Goal: Task Accomplishment & Management: Use online tool/utility

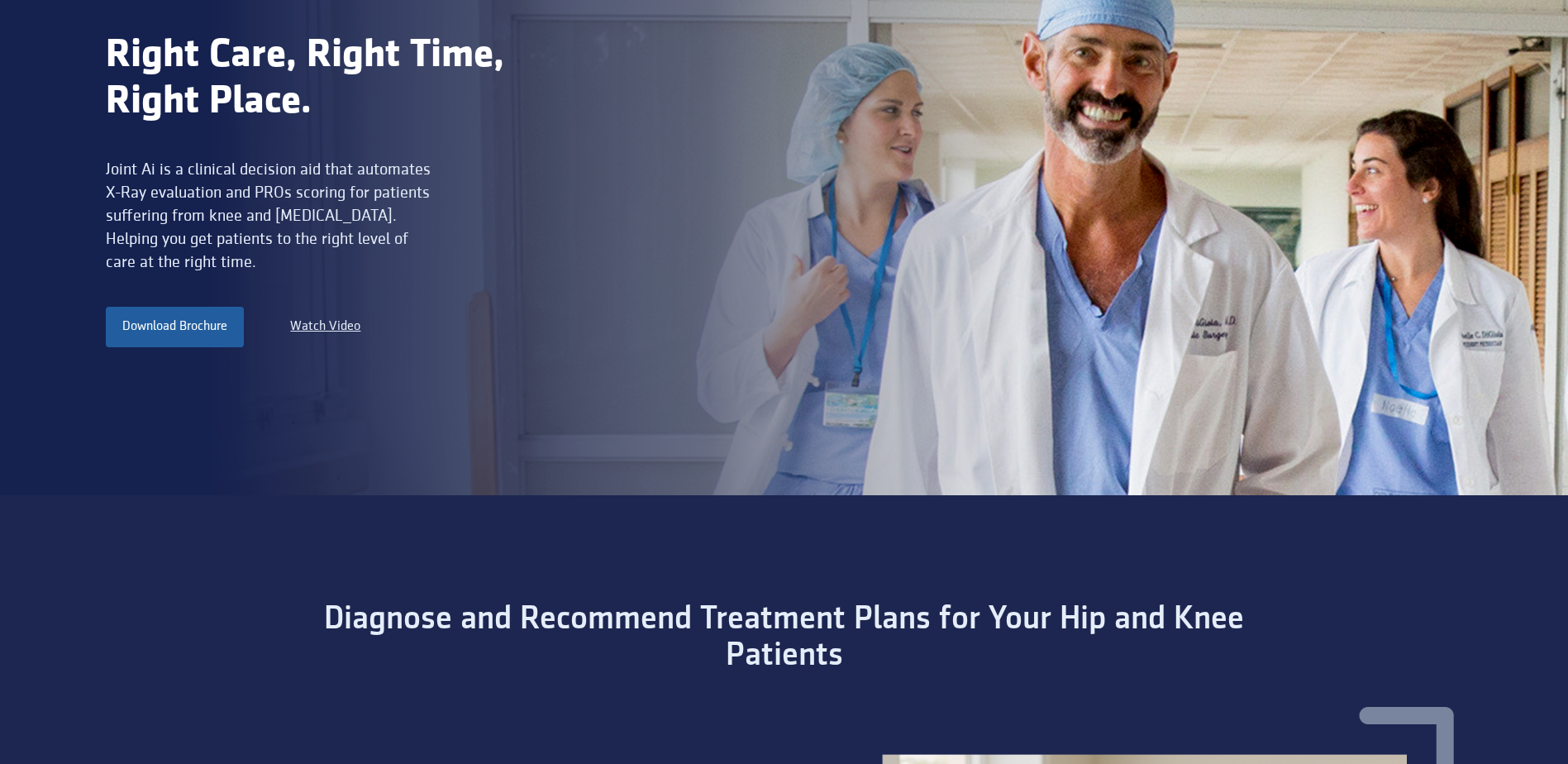
scroll to position [357, 0]
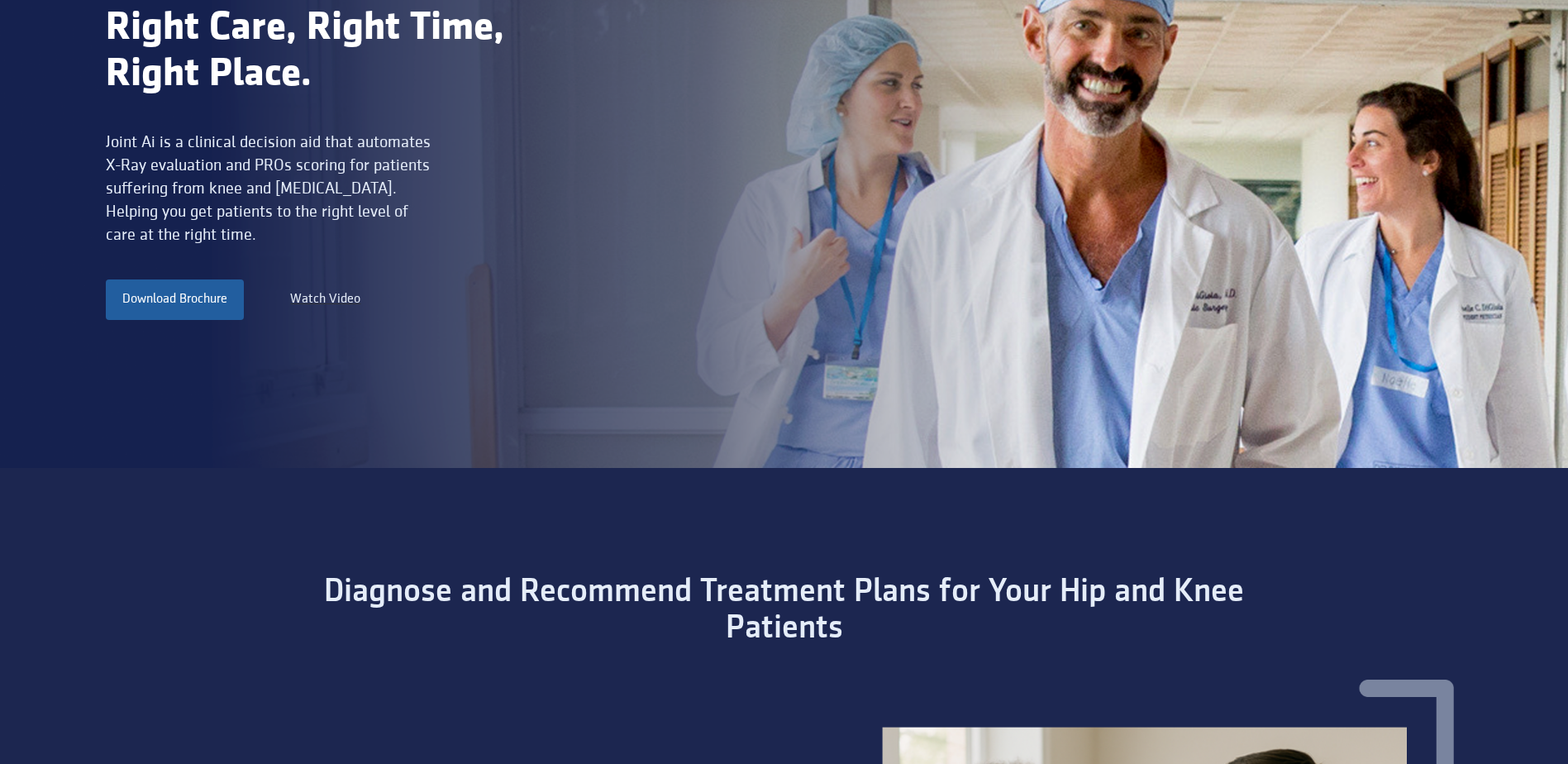
click at [342, 299] on div "Watch Video" at bounding box center [325, 299] width 70 height 20
click at [342, 300] on div "Watch Video" at bounding box center [325, 299] width 70 height 20
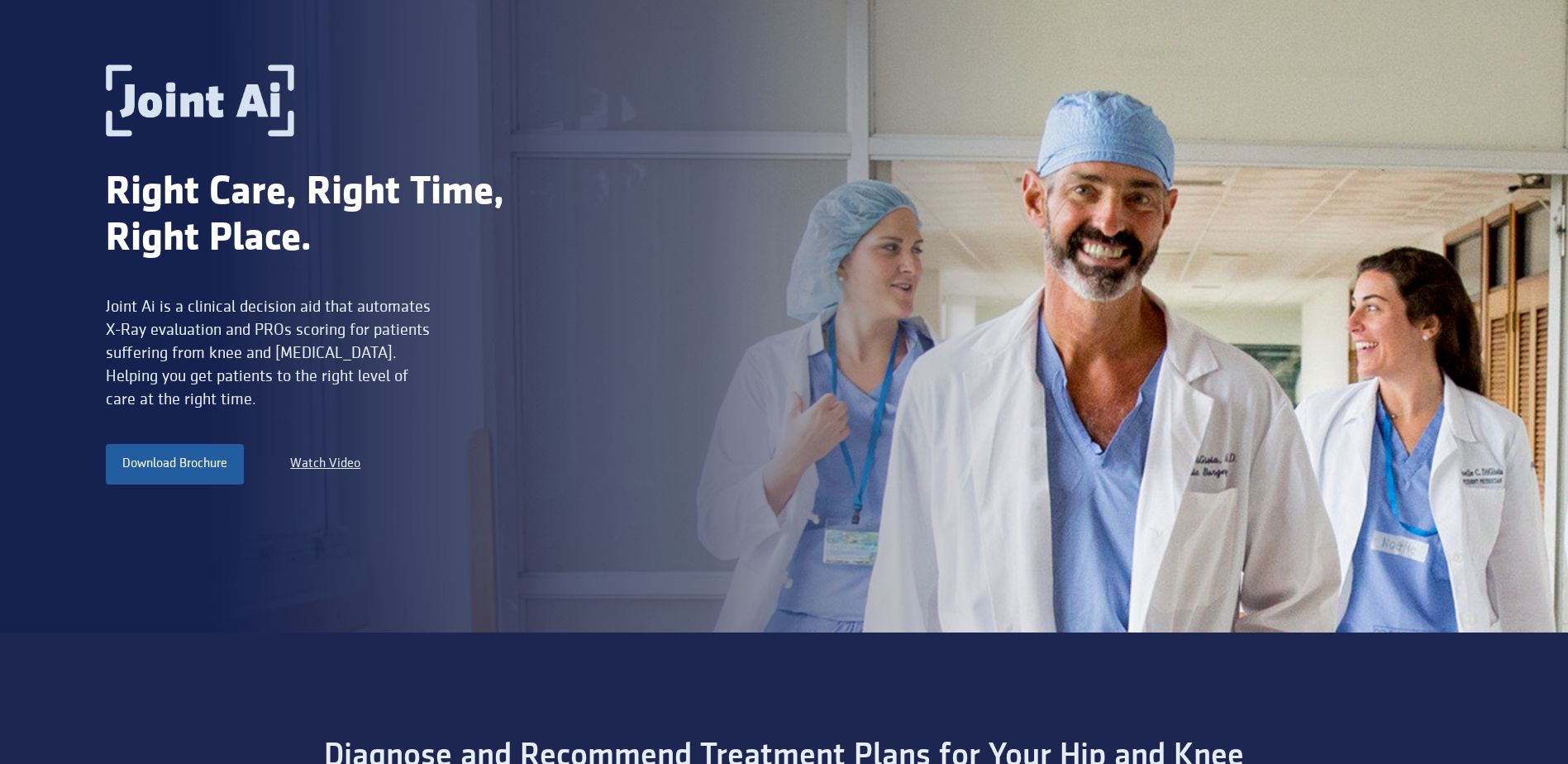
scroll to position [192, 0]
click at [351, 464] on div "Watch Video" at bounding box center [325, 464] width 70 height 20
click at [351, 463] on div "Watch Video" at bounding box center [325, 464] width 70 height 20
click at [352, 463] on div "Watch Video" at bounding box center [325, 464] width 70 height 20
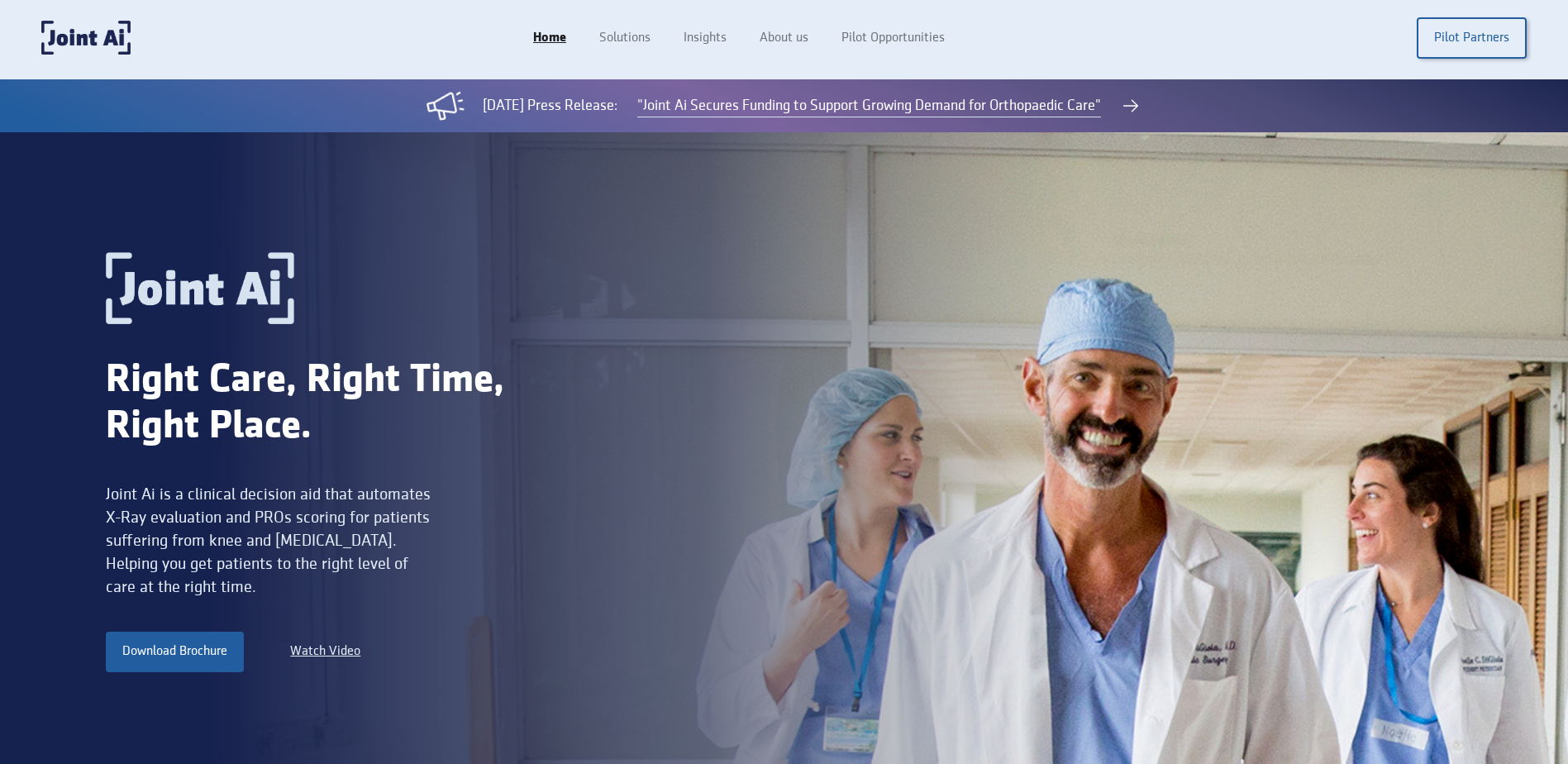
scroll to position [0, 0]
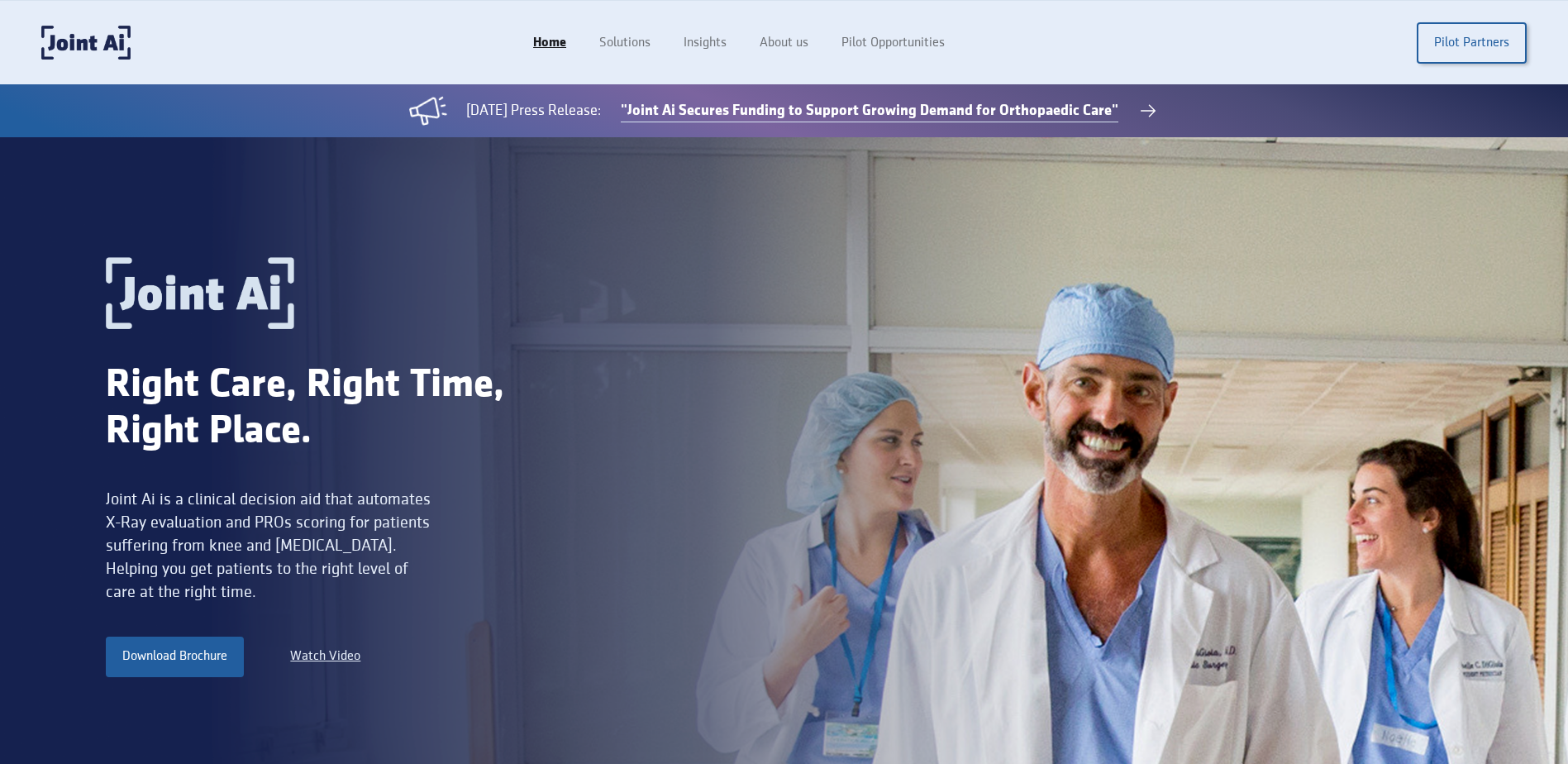
click at [900, 118] on link ""Joint Ai Secures Funding to Support Growing Demand for Orthopaedic Care"" at bounding box center [869, 111] width 498 height 23
click at [342, 652] on div "Watch Video" at bounding box center [325, 656] width 70 height 20
click at [346, 664] on div "Watch Video" at bounding box center [325, 656] width 70 height 20
click at [88, 758] on div "Right Care, Right Time, Right Place. Joint Ai is a clinical decision aid that a…" at bounding box center [784, 481] width 1568 height 688
click at [330, 659] on div "Watch Video" at bounding box center [325, 656] width 70 height 20
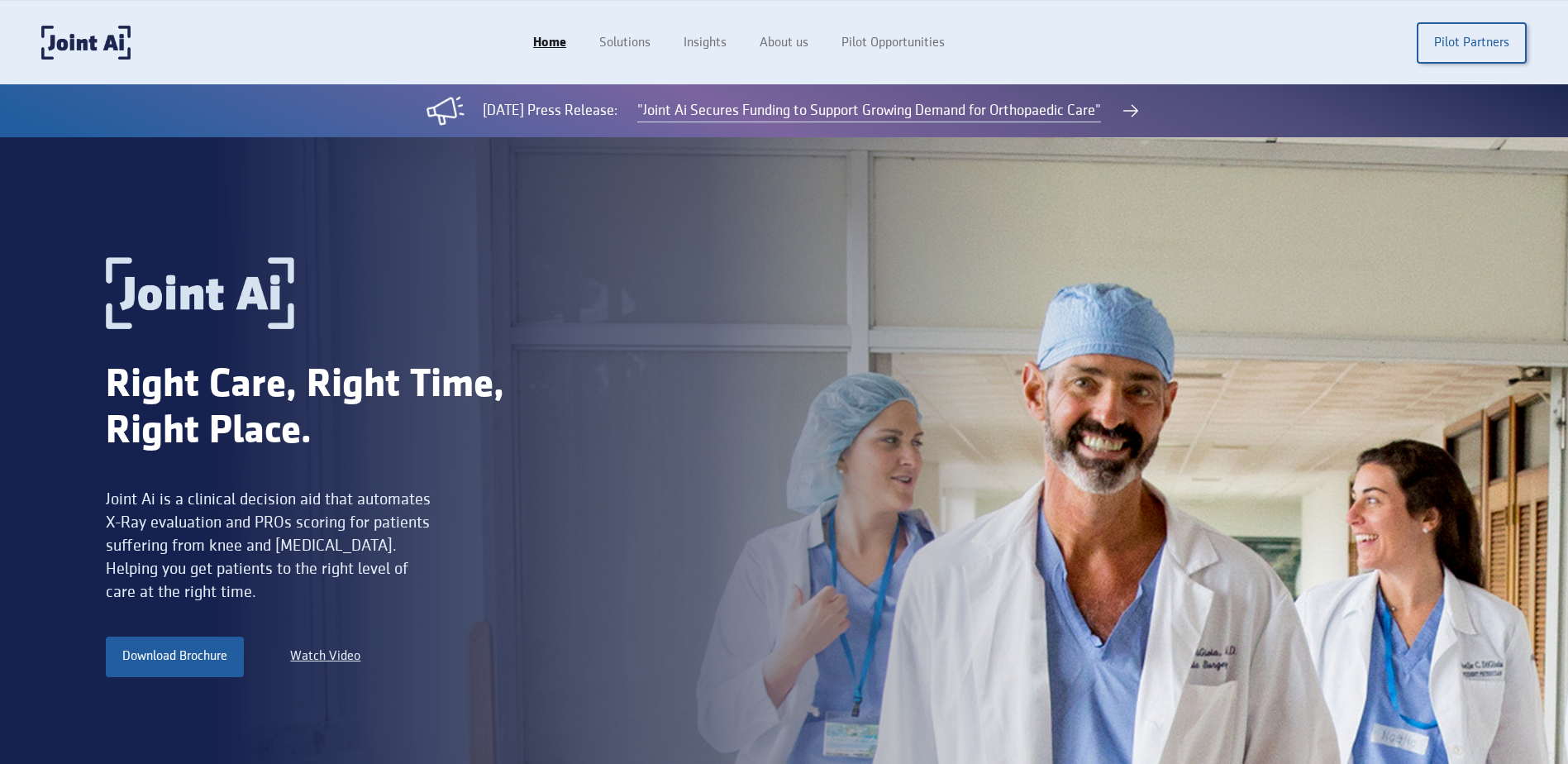
click at [219, 311] on img at bounding box center [200, 293] width 189 height 72
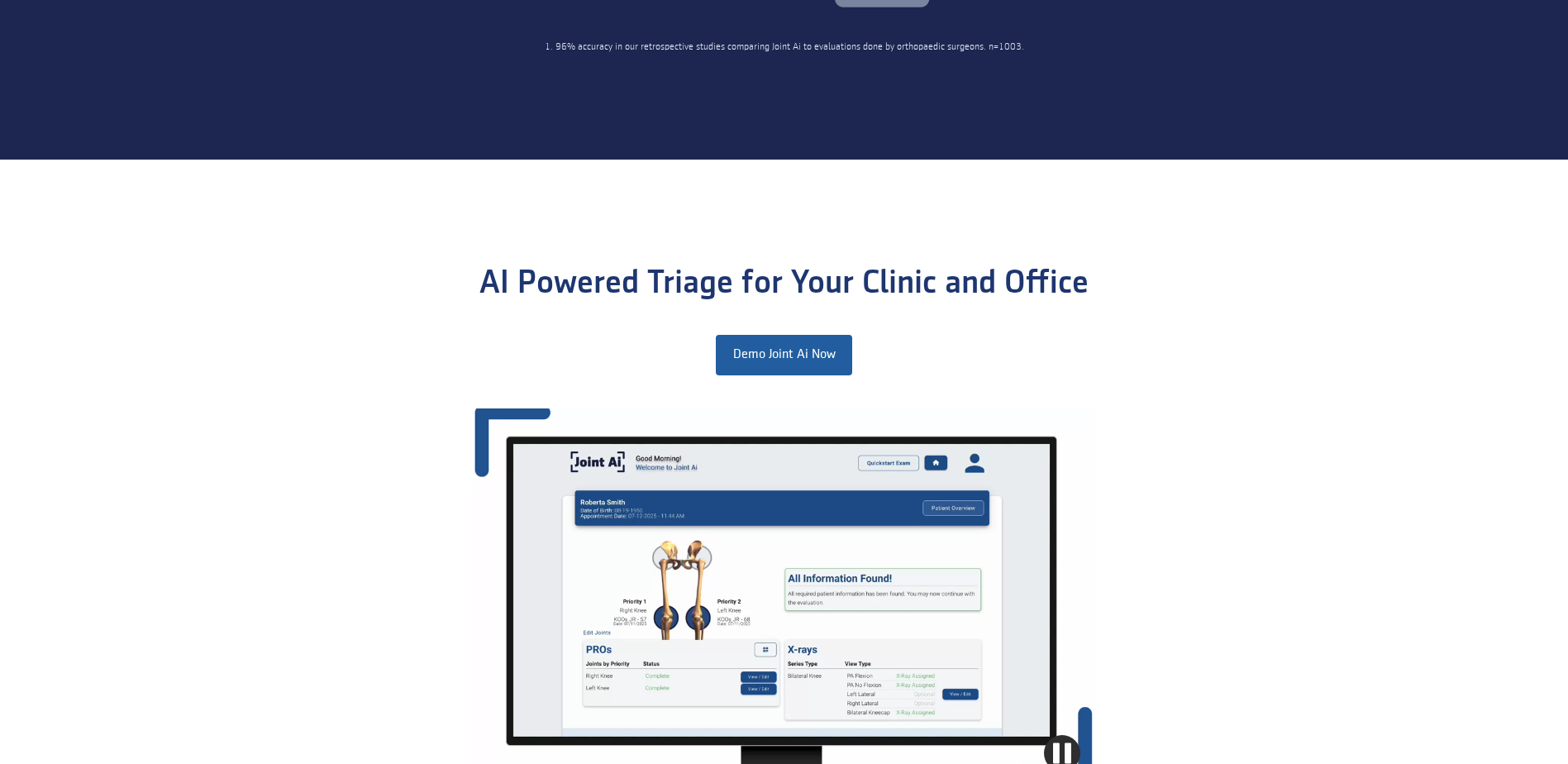
scroll to position [1818, 0]
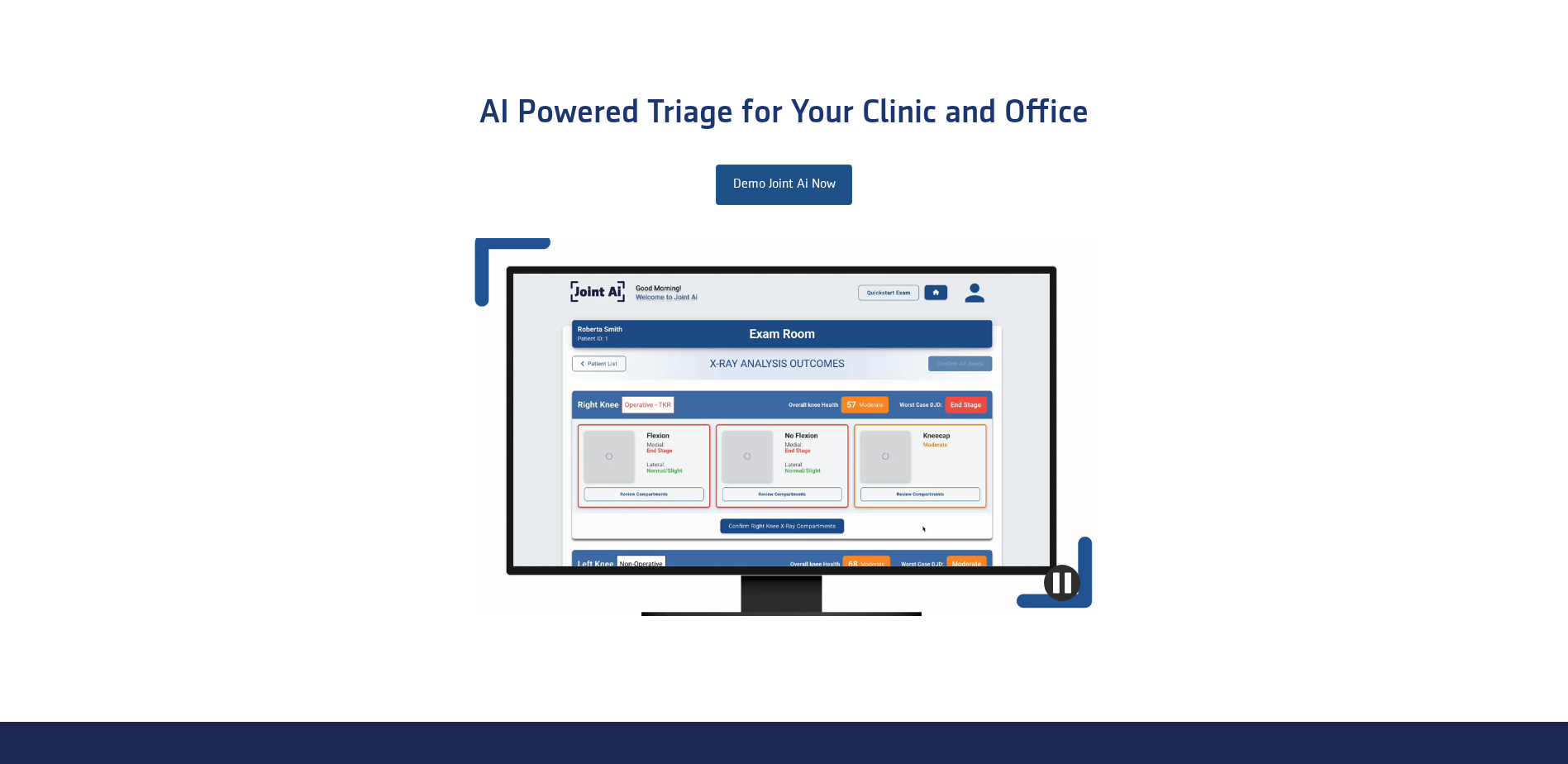
click at [813, 188] on link "Demo Joint Ai Now" at bounding box center [784, 184] width 136 height 40
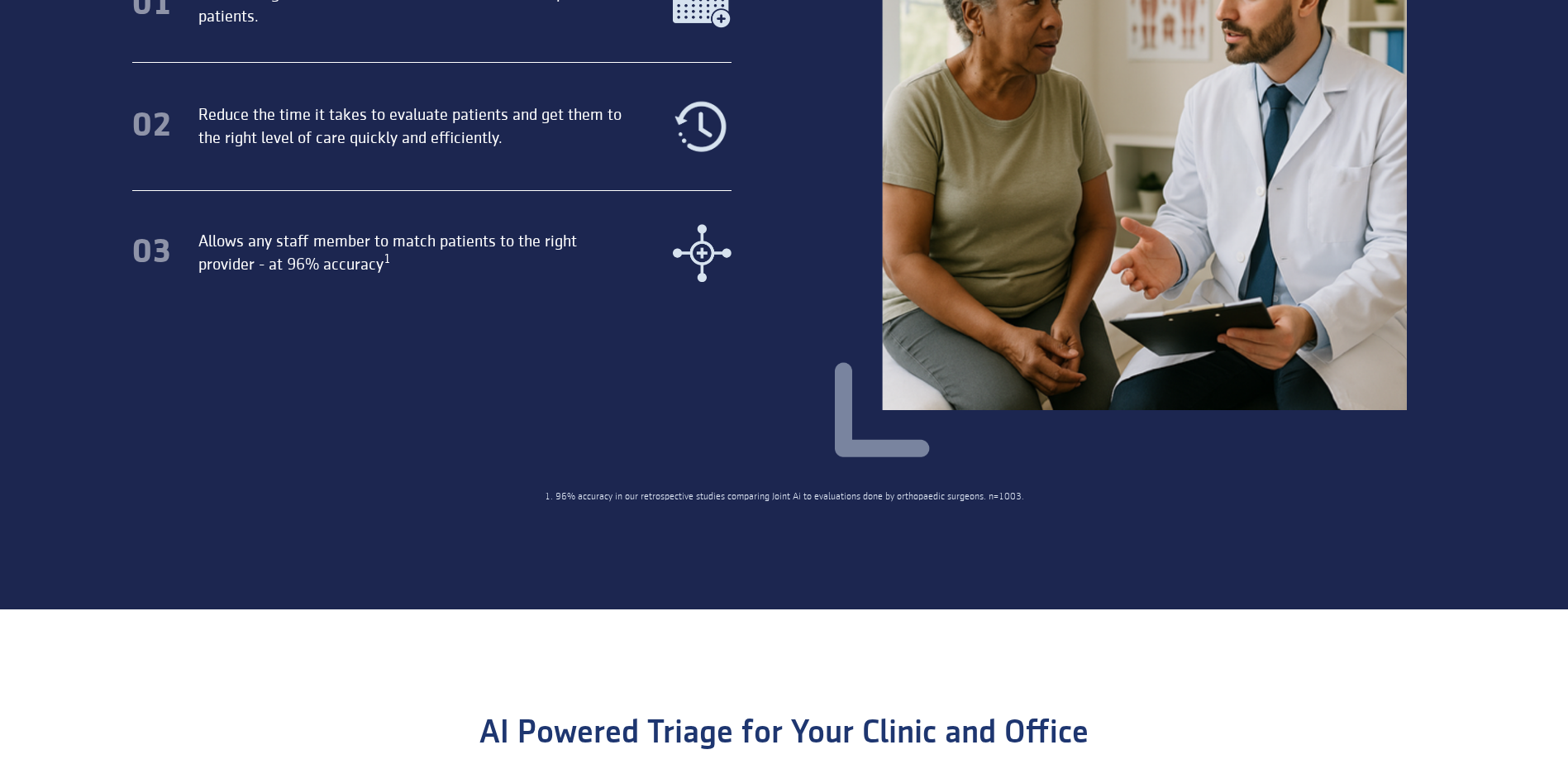
scroll to position [1074, 0]
